Goal: Task Accomplishment & Management: Complete application form

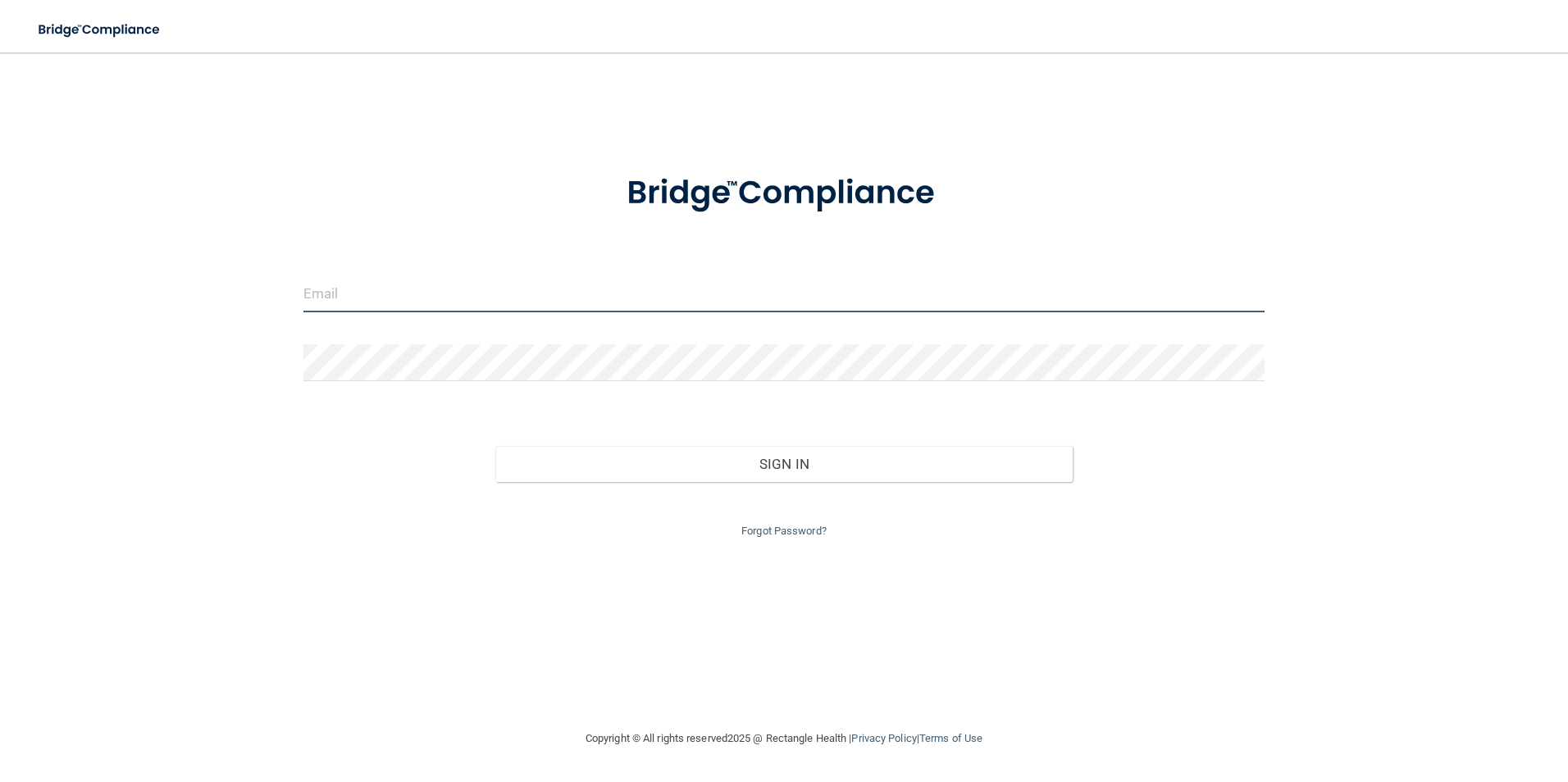
click at [415, 291] on input "email" at bounding box center [784, 294] width 963 height 37
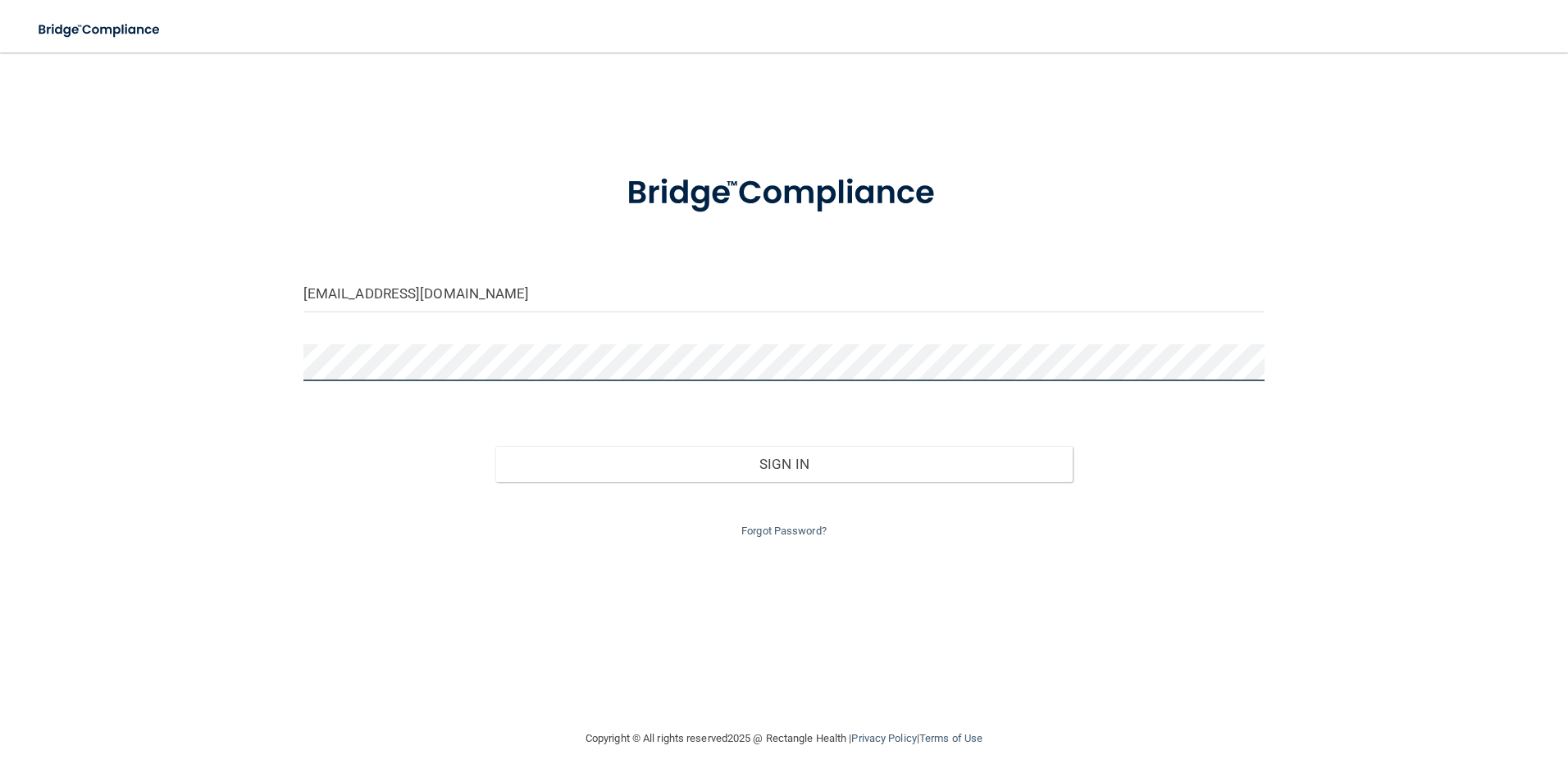
click at [495, 446] on button "Sign In" at bounding box center [784, 464] width 578 height 36
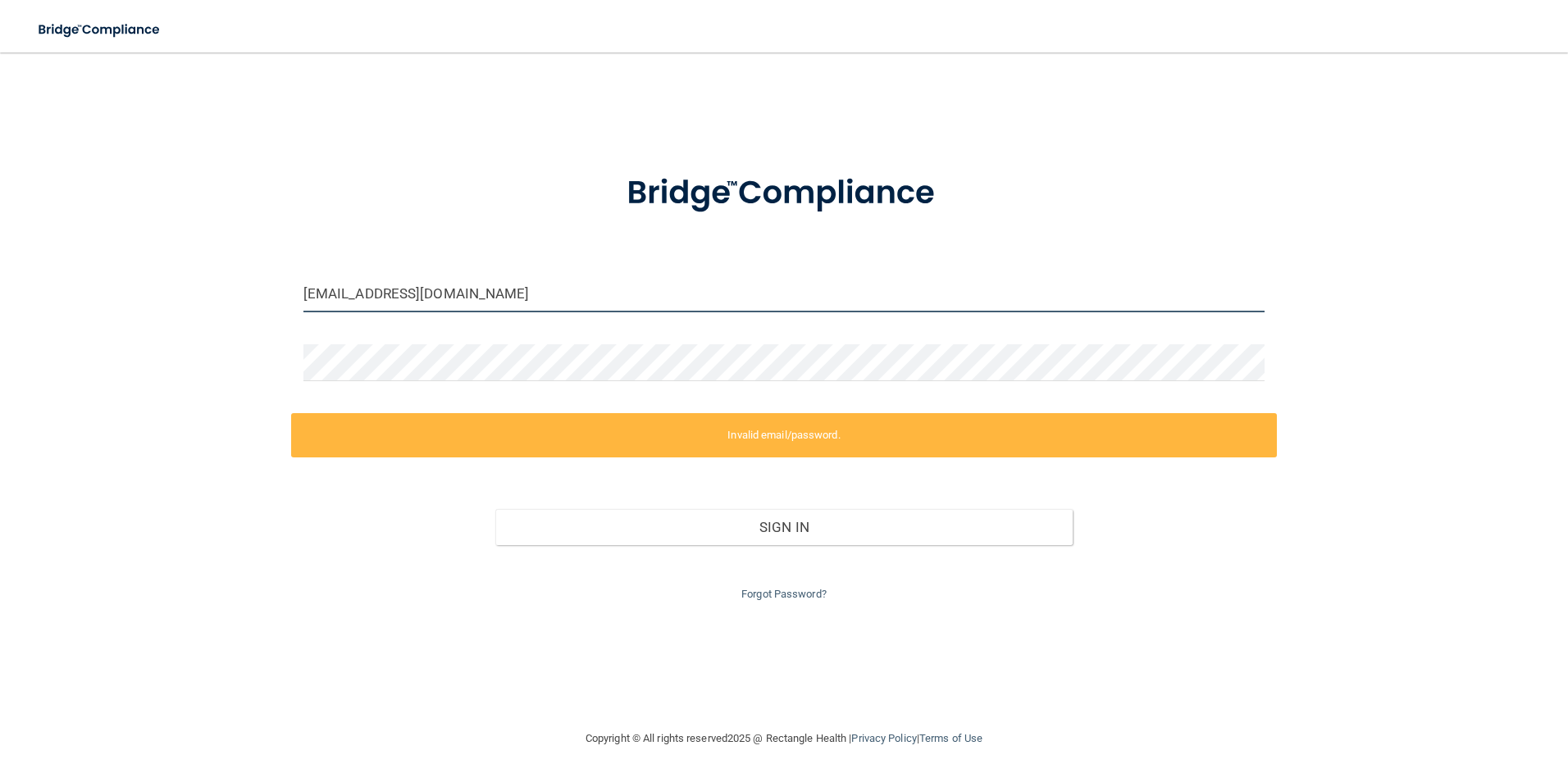
click at [539, 292] on input "[EMAIL_ADDRESS][DOMAIN_NAME]" at bounding box center [784, 294] width 963 height 37
click at [537, 293] on input "[EMAIL_ADDRESS][DOMAIN_NAME]" at bounding box center [784, 294] width 963 height 37
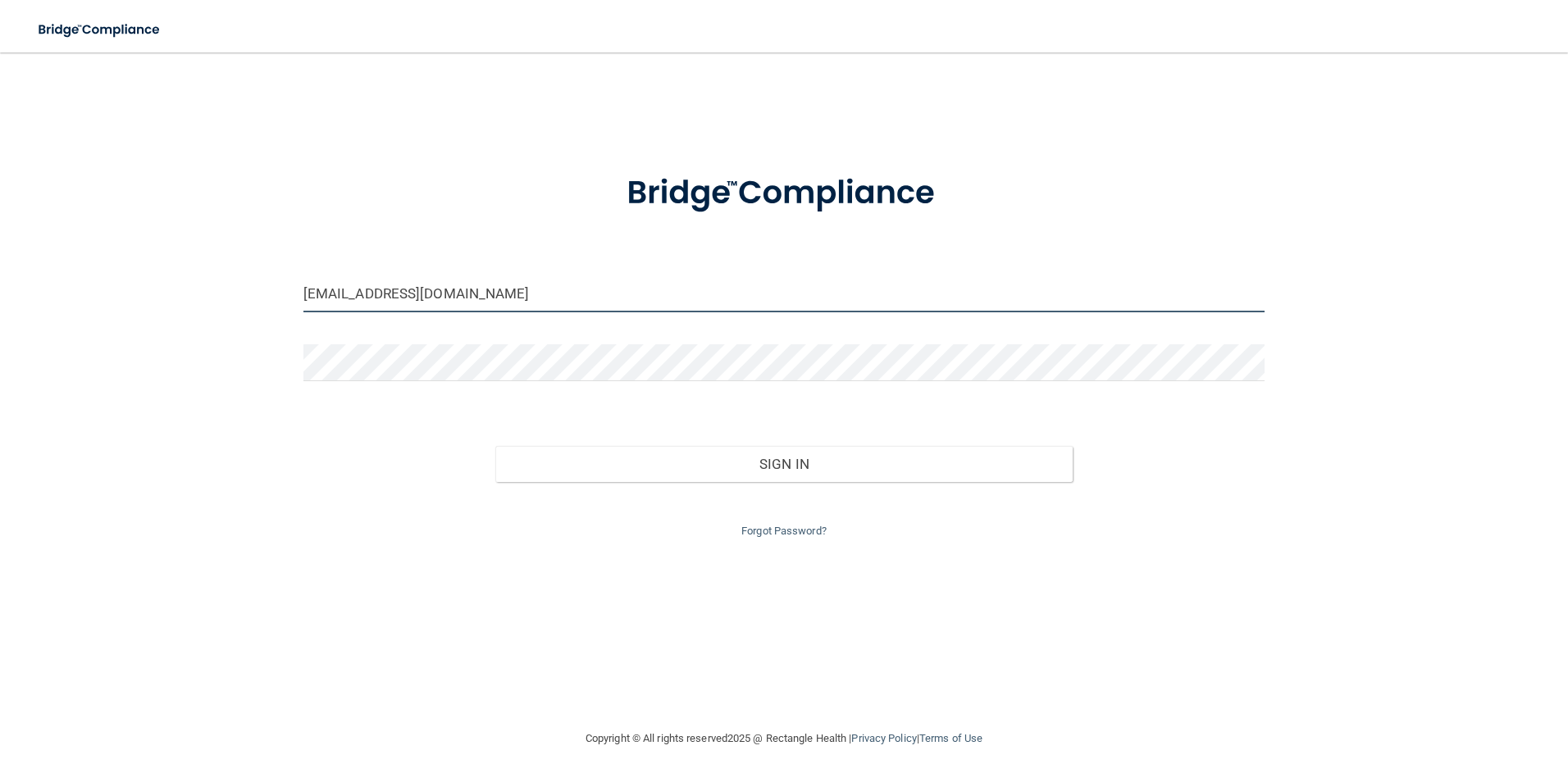
type input "[EMAIL_ADDRESS][DOMAIN_NAME]"
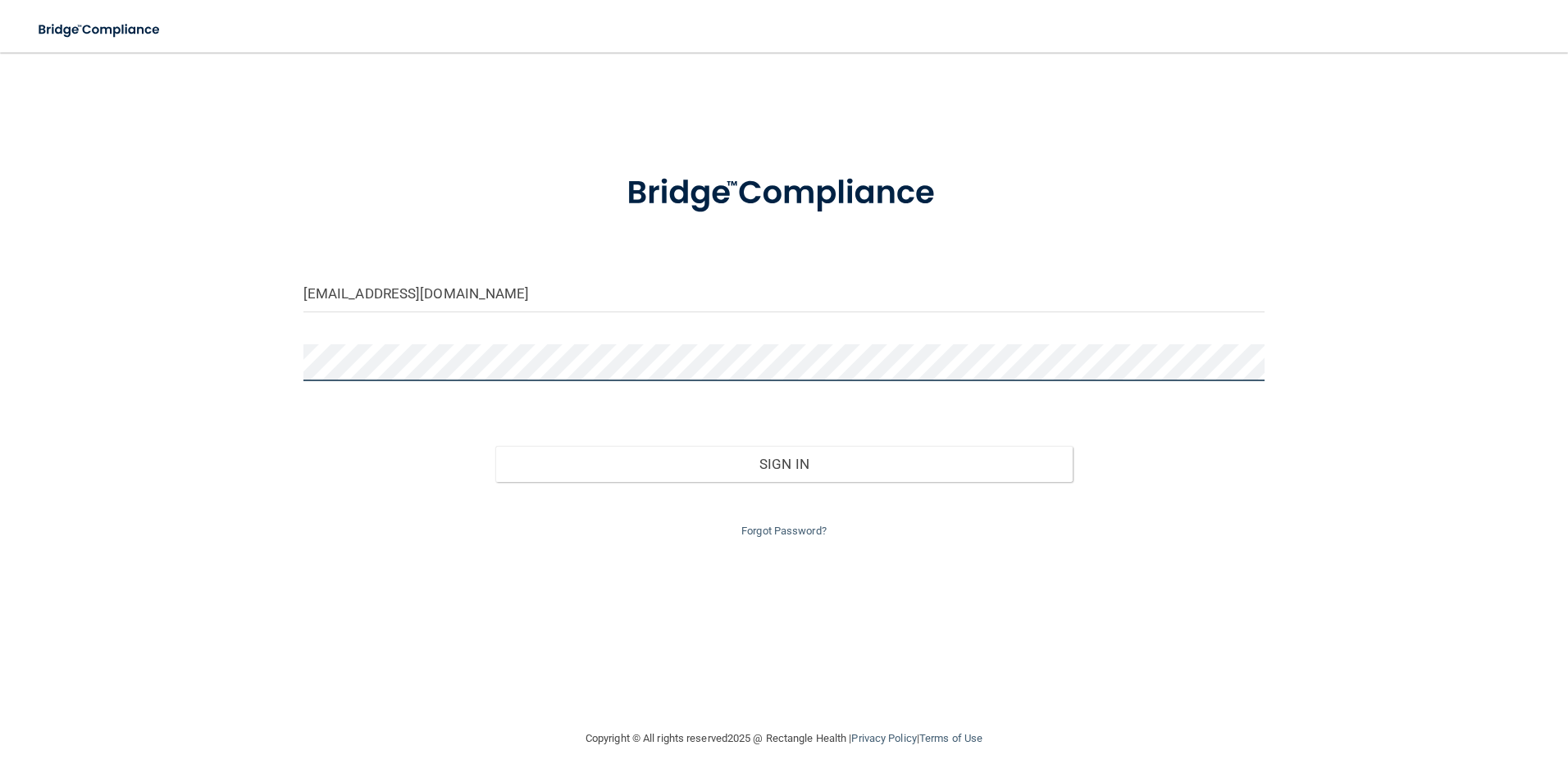
click at [495, 446] on button "Sign In" at bounding box center [784, 464] width 578 height 36
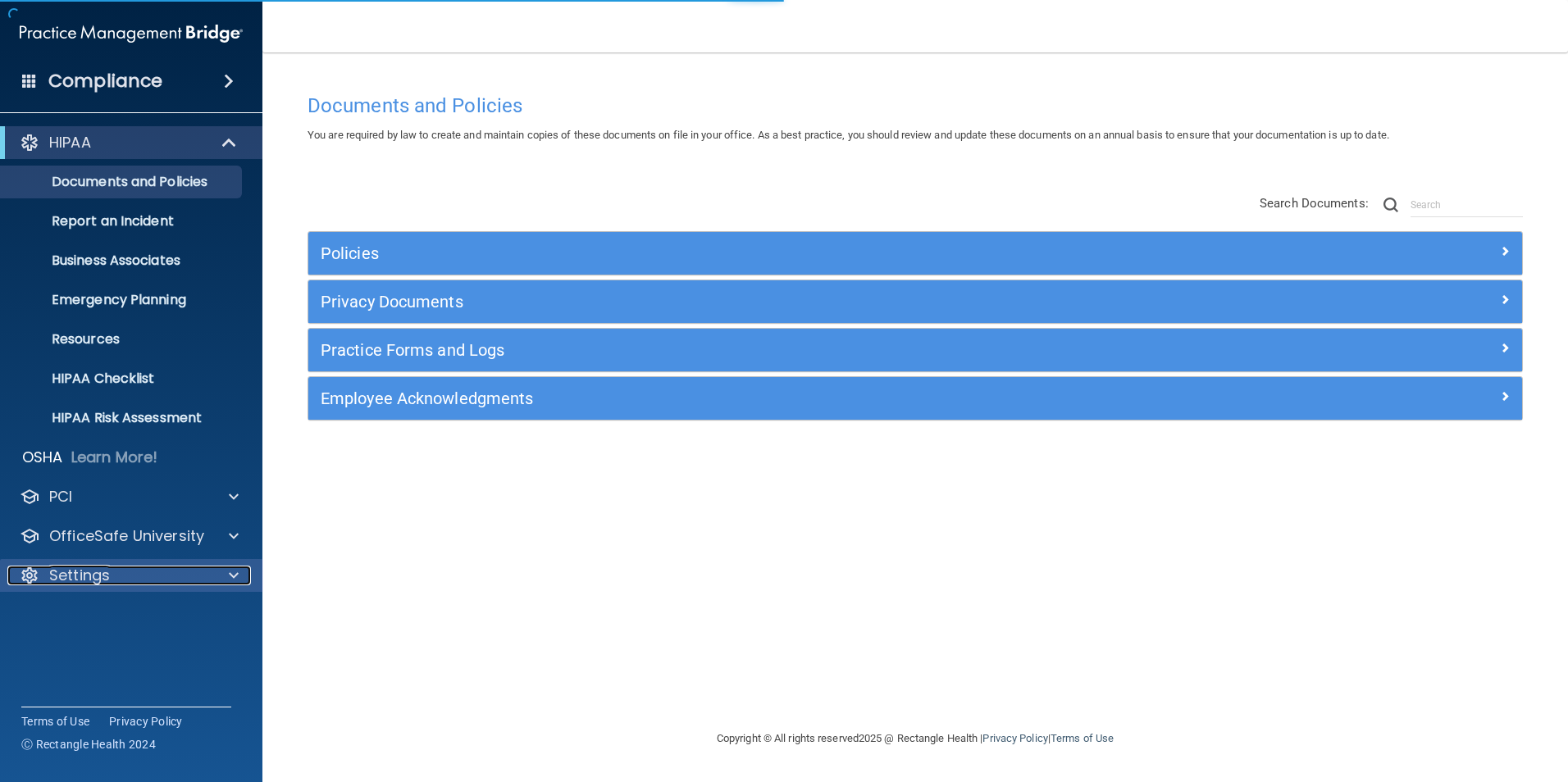
click at [110, 578] on div "Settings" at bounding box center [108, 576] width 204 height 20
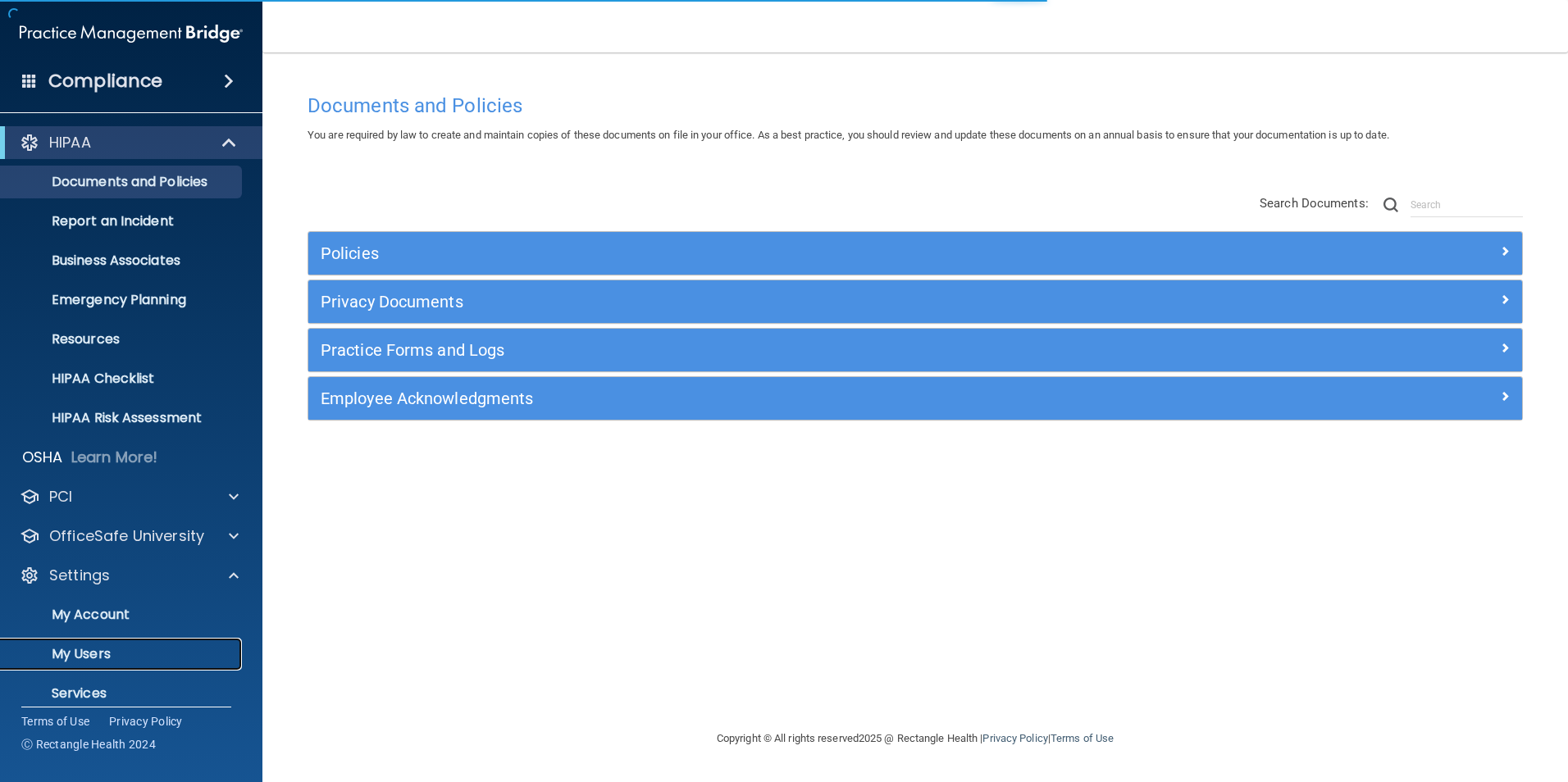
click at [124, 648] on p "My Users" at bounding box center [123, 654] width 224 height 16
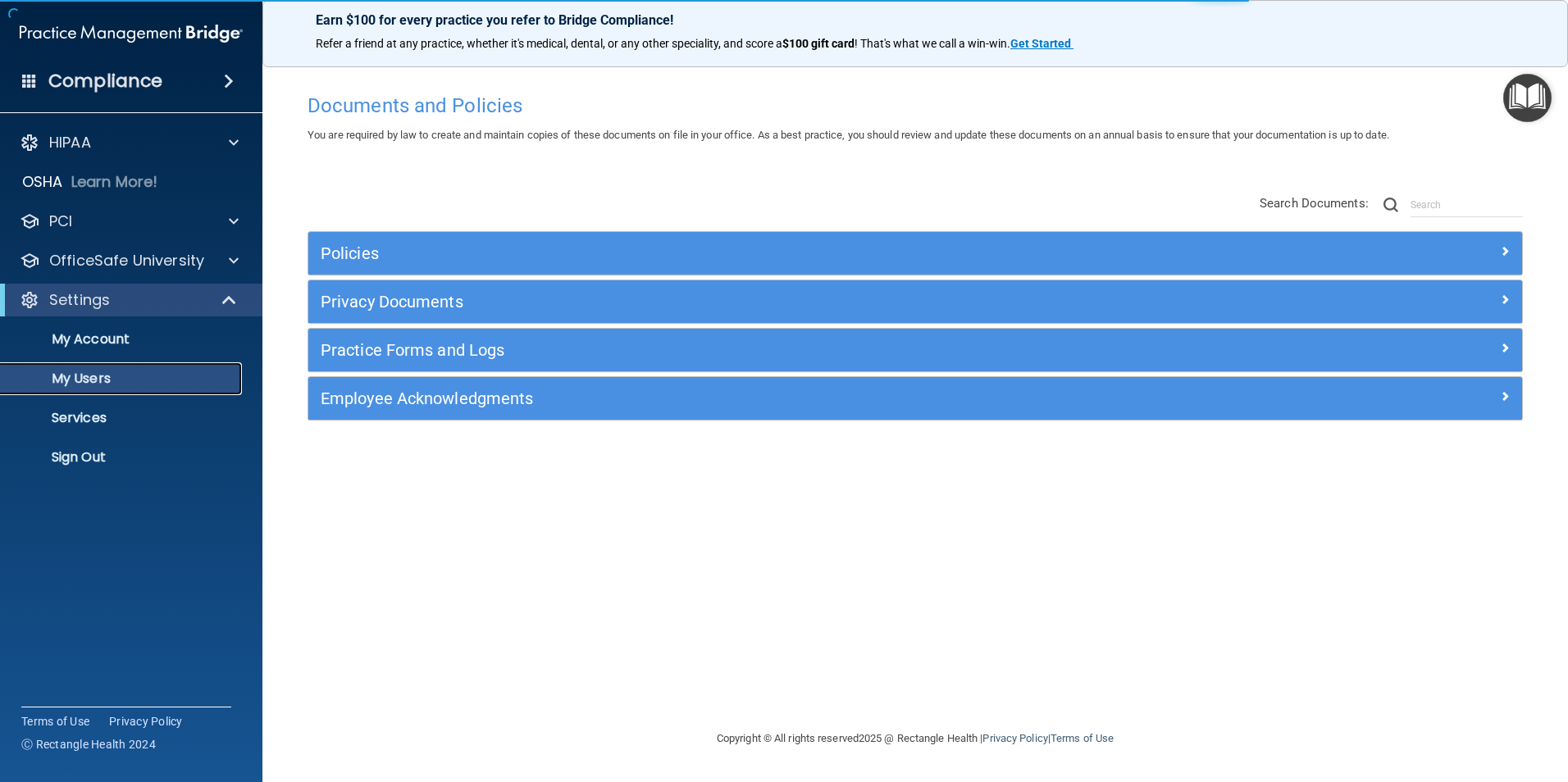
select select "20"
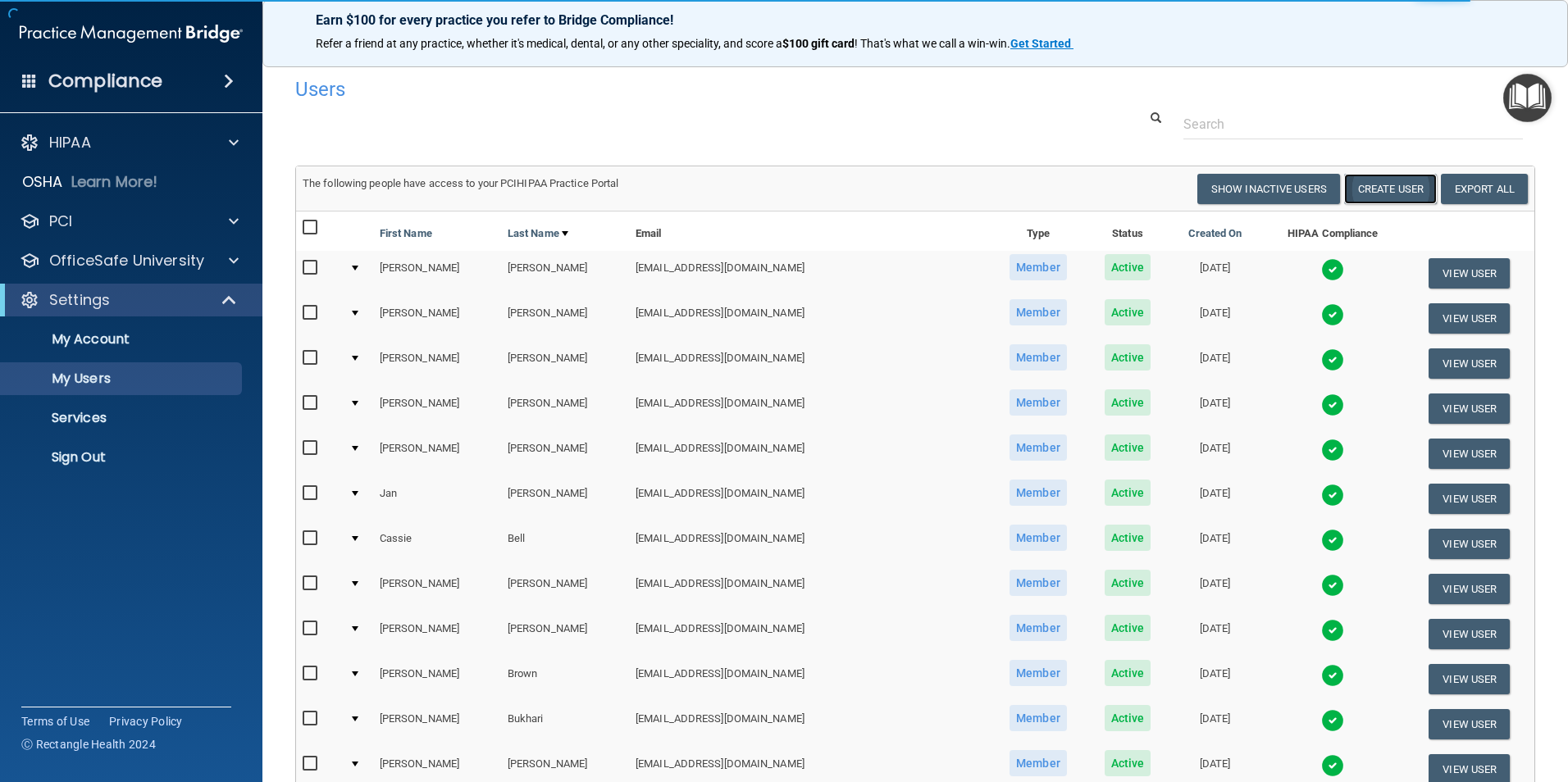
click at [1388, 186] on button "Create User" at bounding box center [1391, 189] width 92 height 30
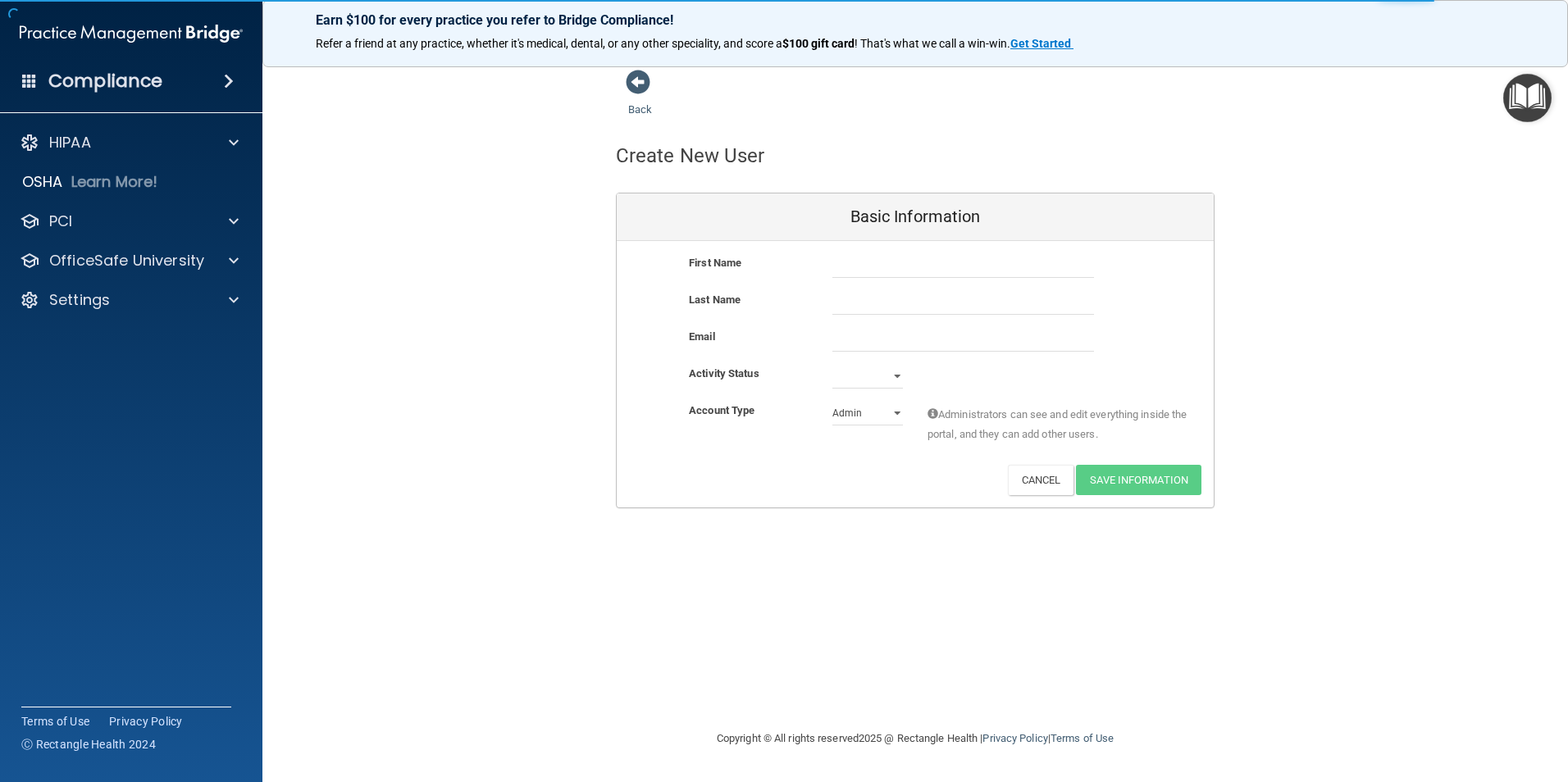
click at [887, 283] on div "First Name" at bounding box center [916, 272] width 597 height 37
click at [890, 272] on input "text" at bounding box center [964, 266] width 261 height 25
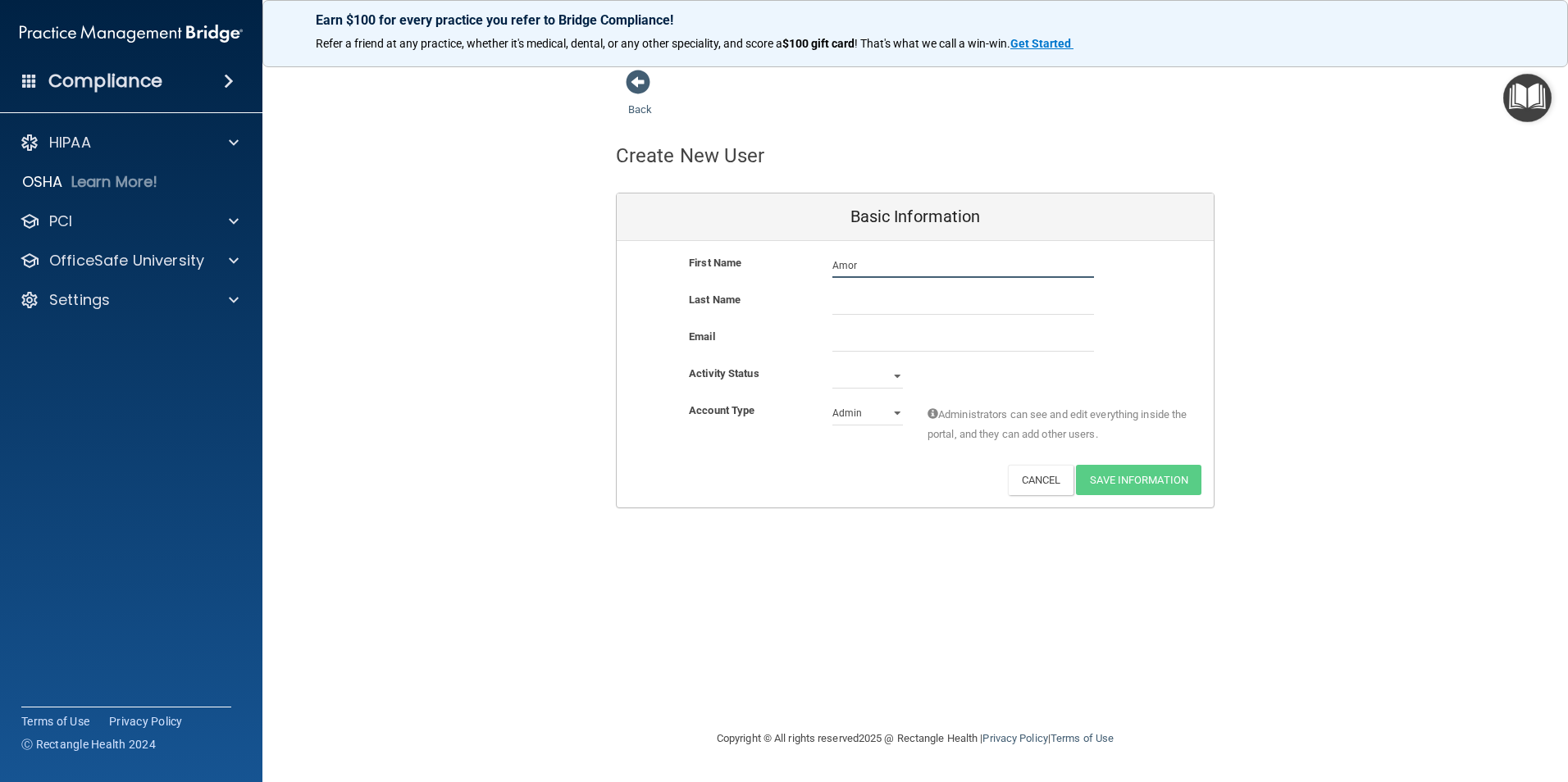
type input "Amor"
type input "[PERSON_NAME]"
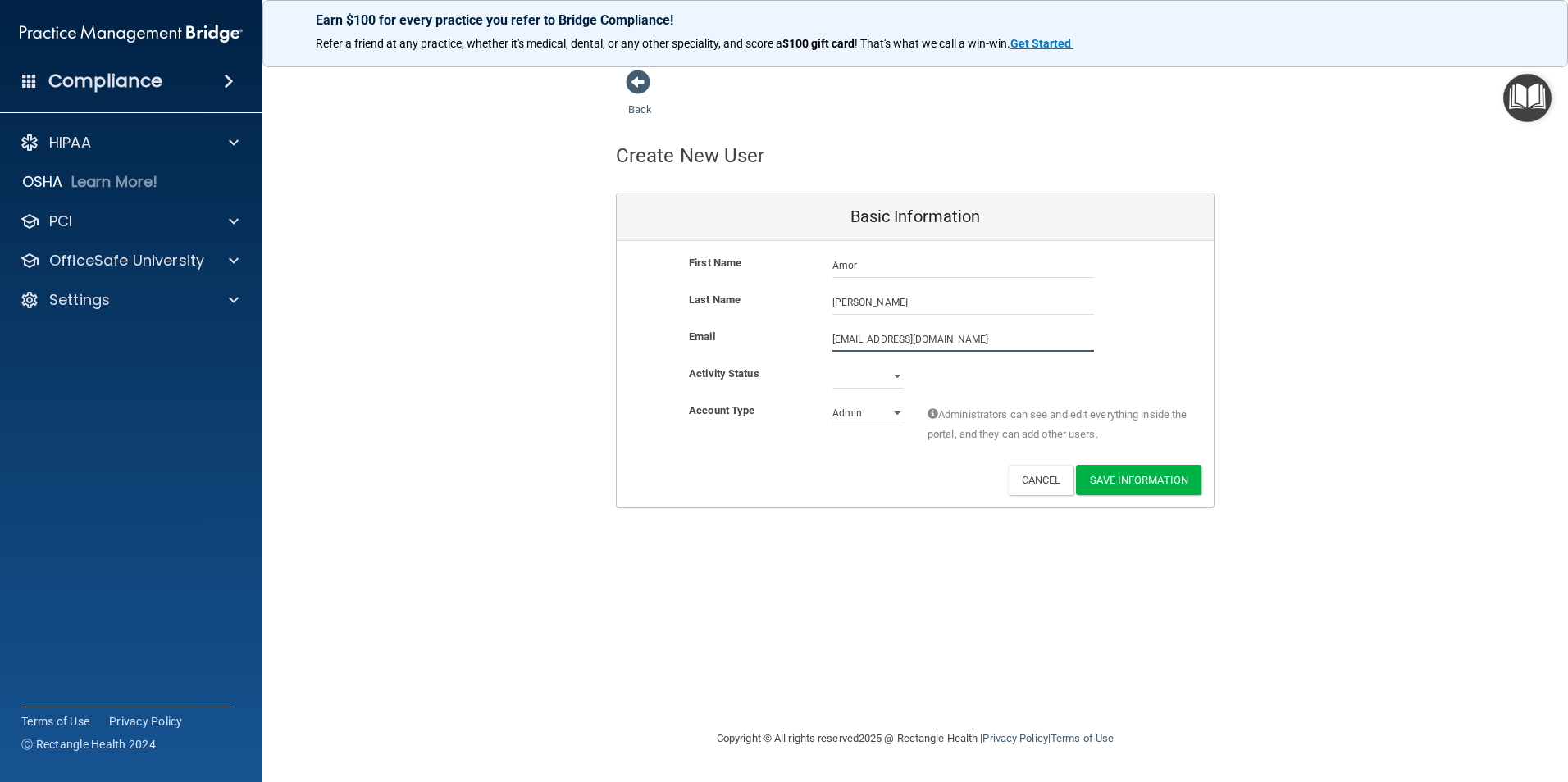
type input "[EMAIL_ADDRESS][DOMAIN_NAME]"
click at [855, 381] on select "Active Inactive" at bounding box center [868, 379] width 70 height 25
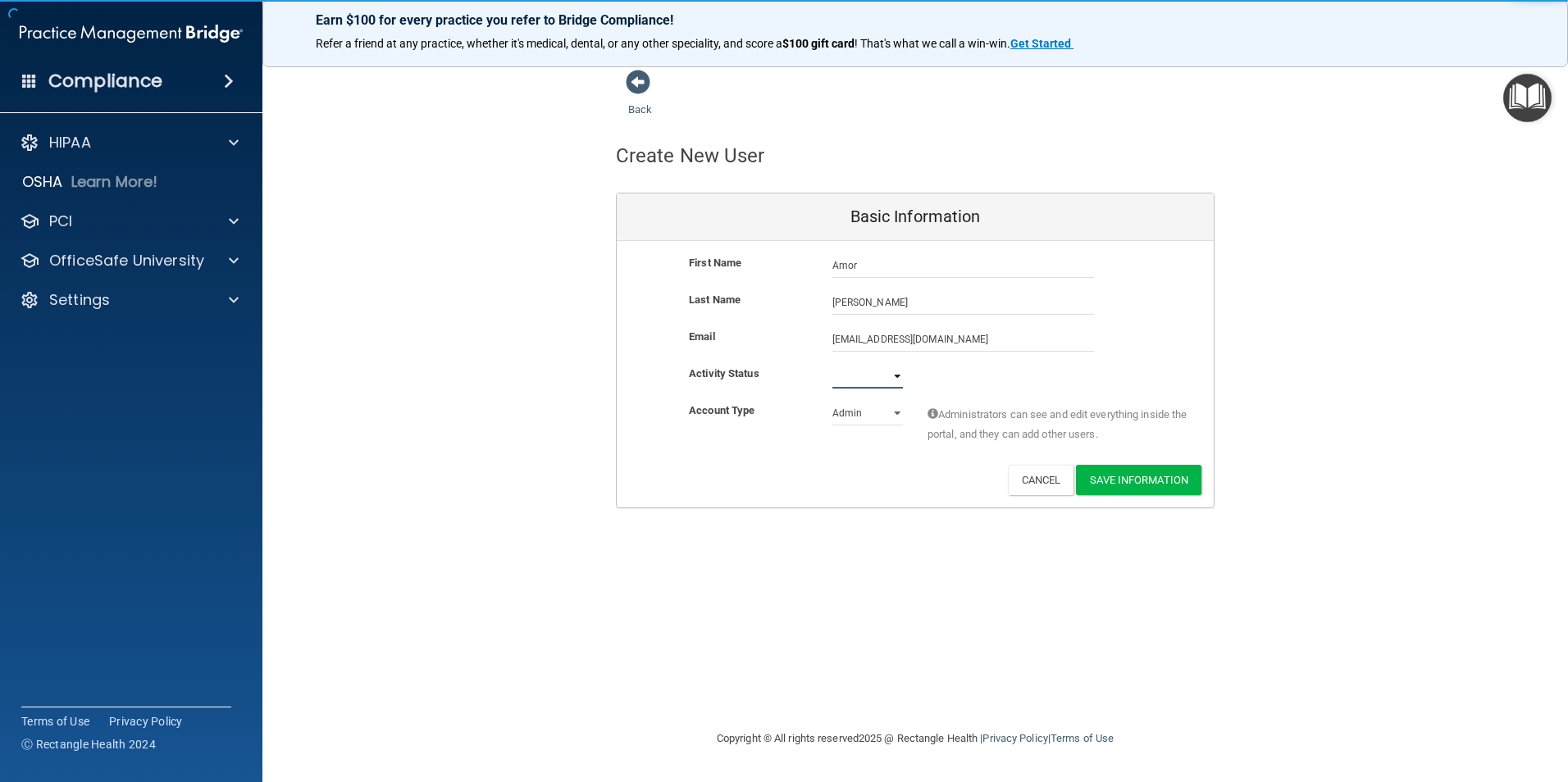
select select "active"
click at [833, 364] on select "Active Inactive" at bounding box center [868, 377] width 70 height 25
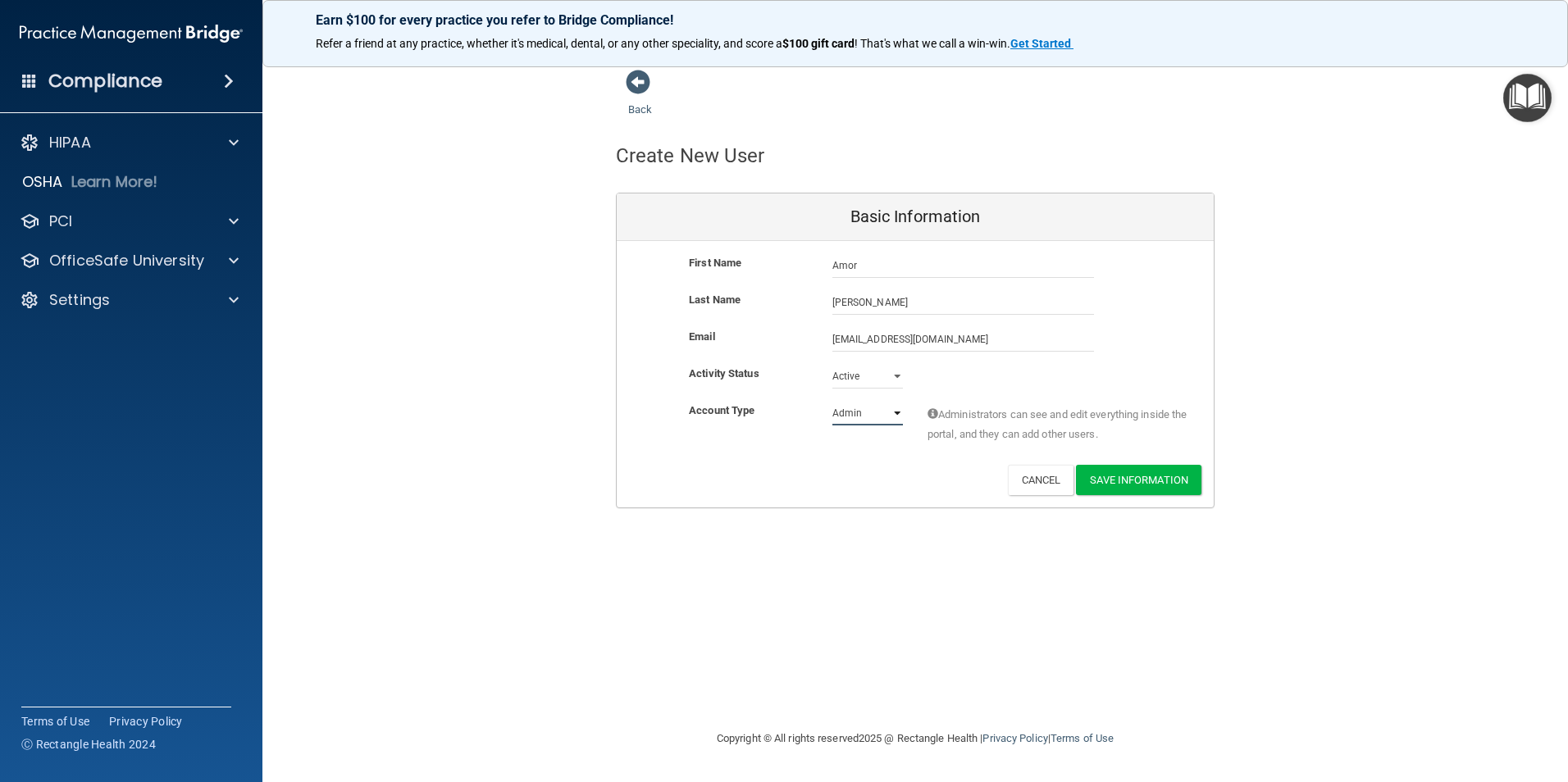
click at [860, 412] on select "Admin Member" at bounding box center [868, 413] width 70 height 25
select select "practice_member"
click at [833, 401] on select "Admin Member" at bounding box center [868, 413] width 70 height 25
click at [1172, 485] on button "Save Information" at bounding box center [1139, 480] width 125 height 30
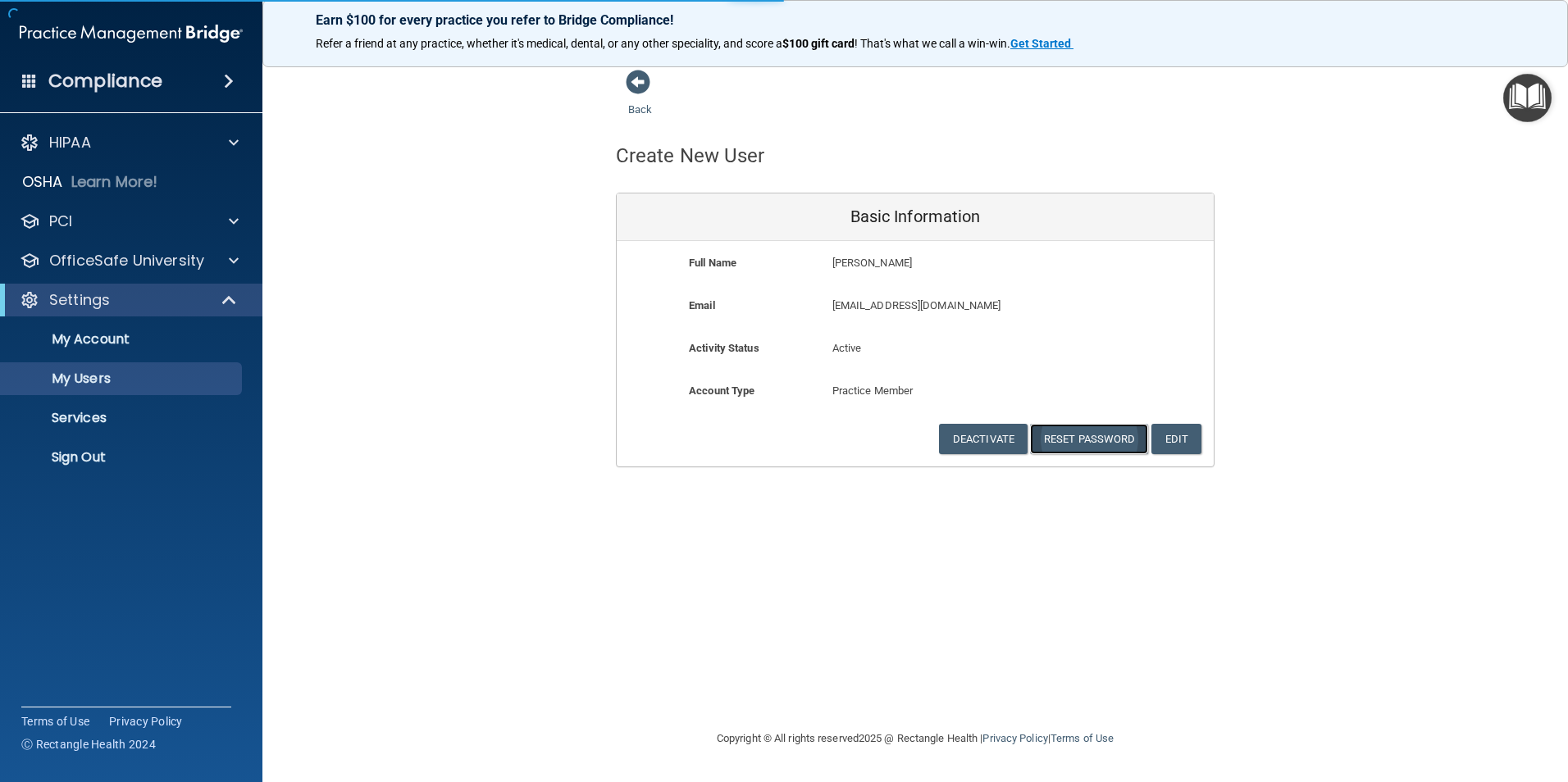
click at [1124, 441] on button "Reset Password" at bounding box center [1089, 439] width 118 height 30
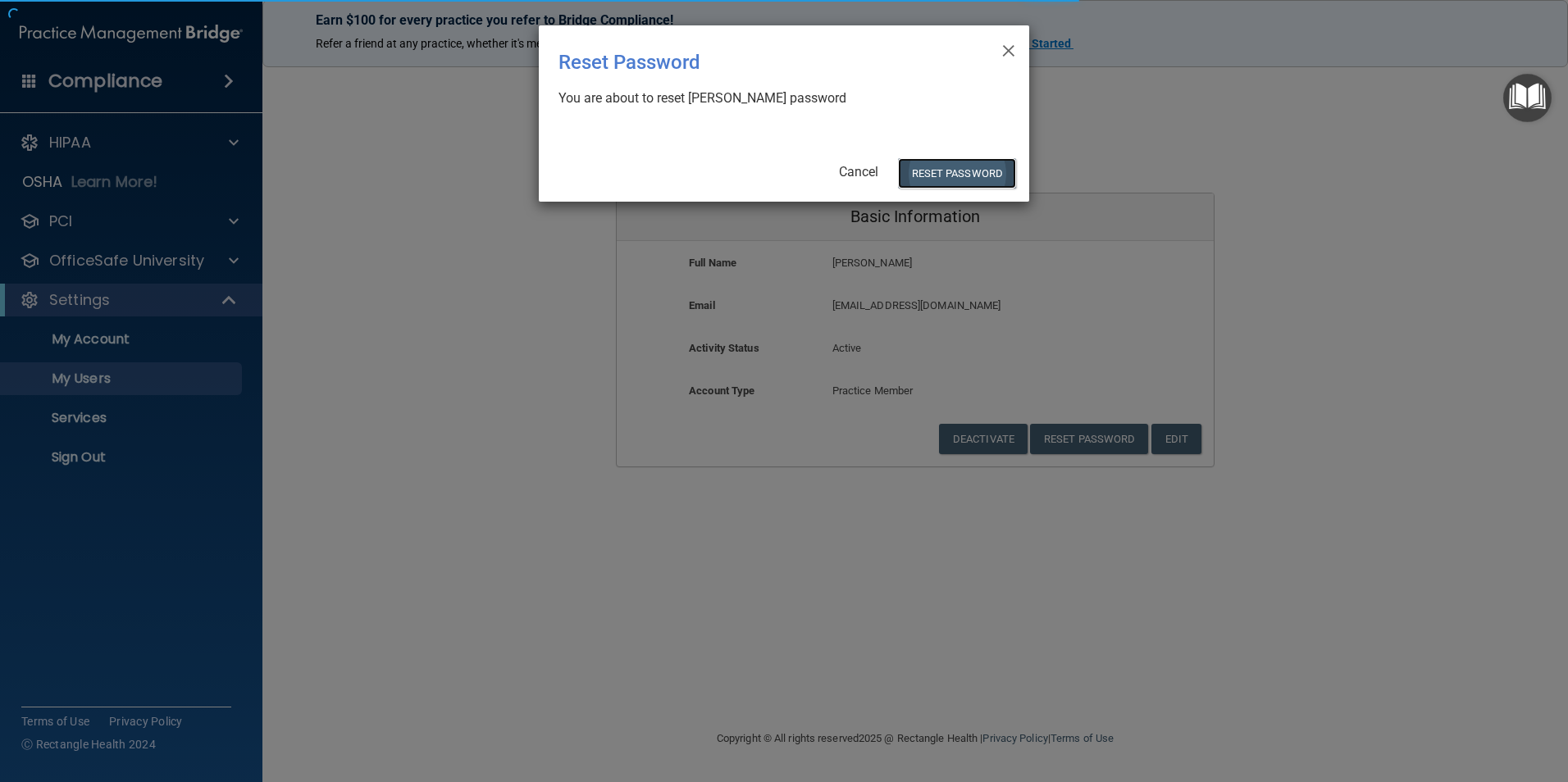
click at [955, 171] on button "Reset Password" at bounding box center [957, 173] width 118 height 30
select select "20"
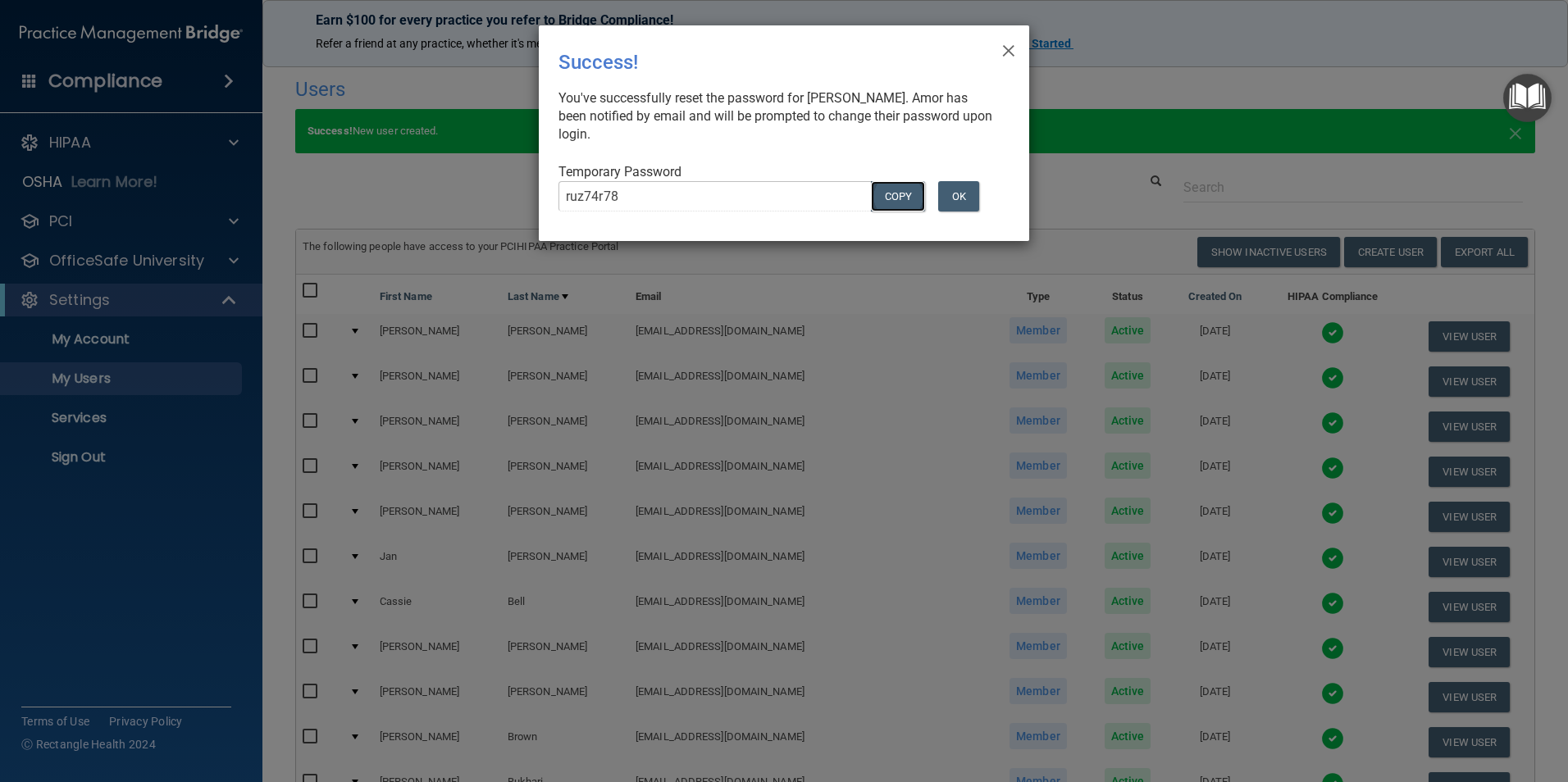
click at [881, 196] on button "COPY" at bounding box center [898, 196] width 54 height 30
